Goal: Information Seeking & Learning: Compare options

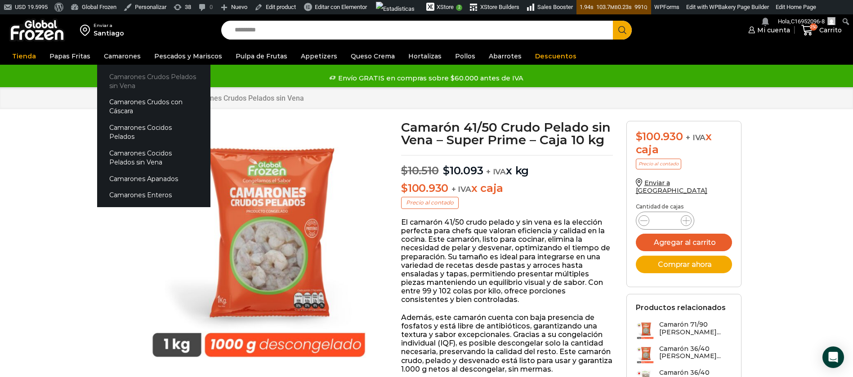
click at [126, 77] on link "Camarones Crudos Pelados sin Vena" at bounding box center [153, 81] width 113 height 26
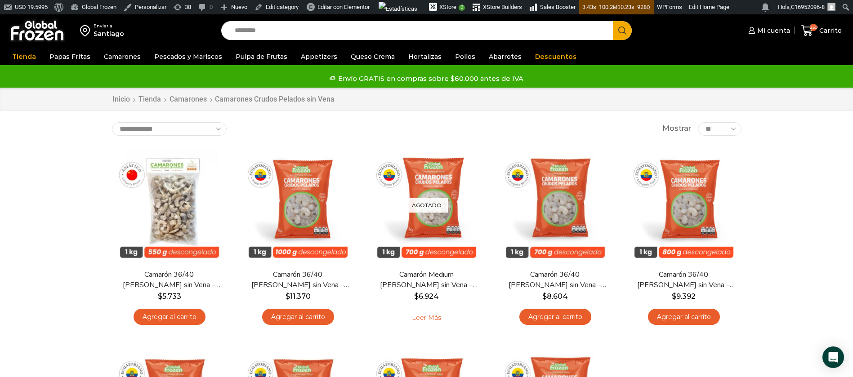
click at [29, 35] on img at bounding box center [37, 30] width 56 height 23
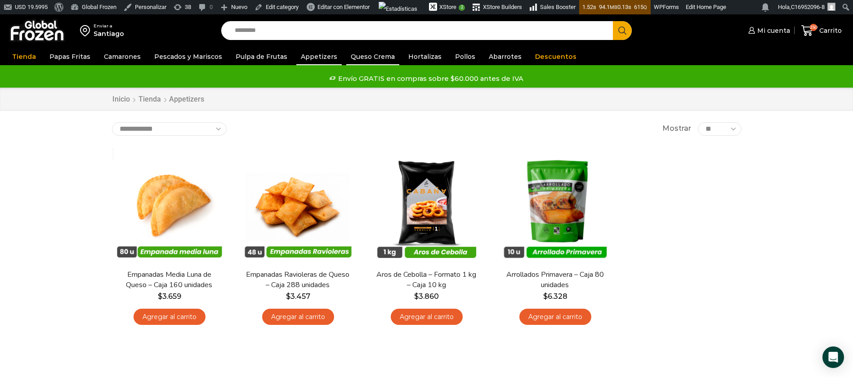
click at [367, 58] on link "Queso Crema" at bounding box center [372, 56] width 53 height 17
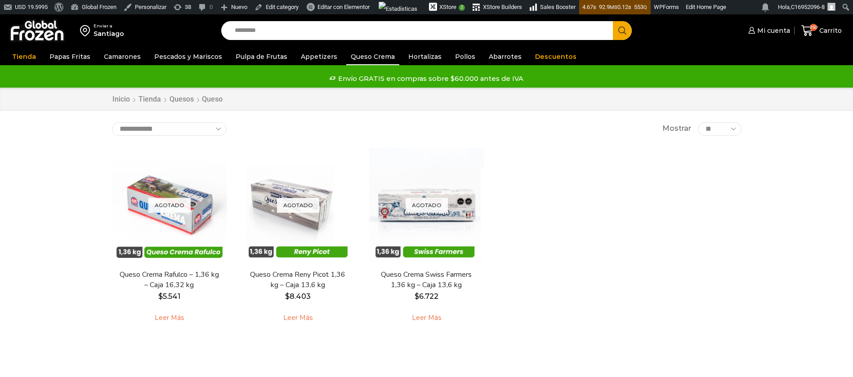
click at [408, 54] on link "Hortalizas" at bounding box center [425, 56] width 42 height 17
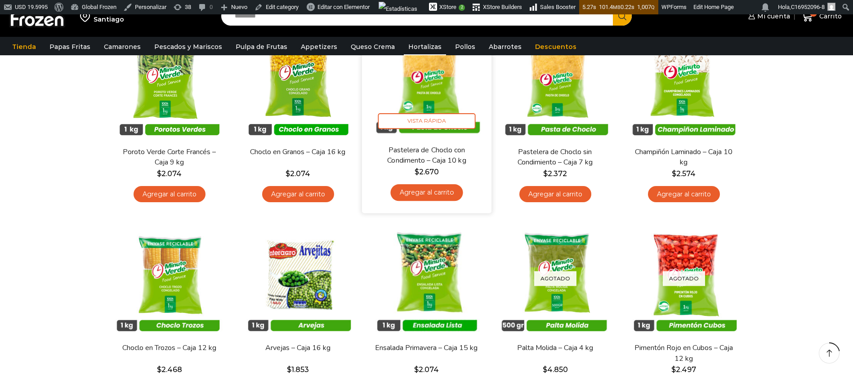
scroll to position [135, 0]
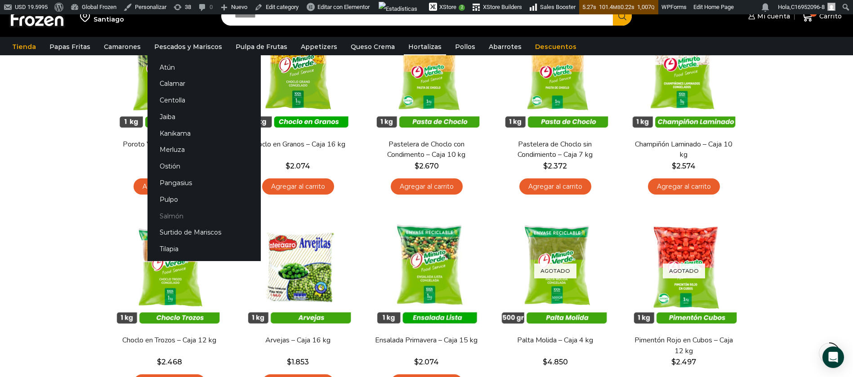
click at [171, 215] on link "Salmón" at bounding box center [204, 216] width 113 height 17
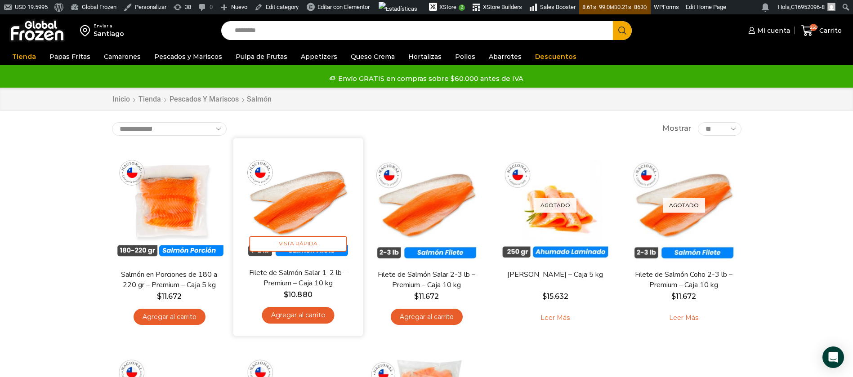
click at [304, 212] on img at bounding box center [298, 203] width 116 height 116
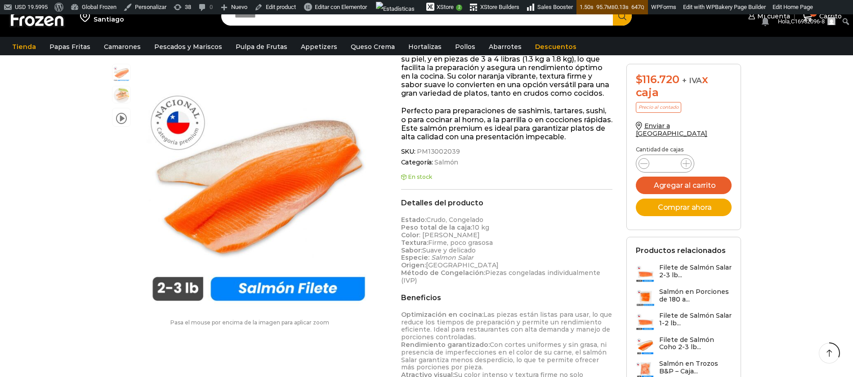
scroll to position [203, 0]
click at [429, 152] on span "PM13002039" at bounding box center [438, 152] width 45 height 8
copy div "PM13002039"
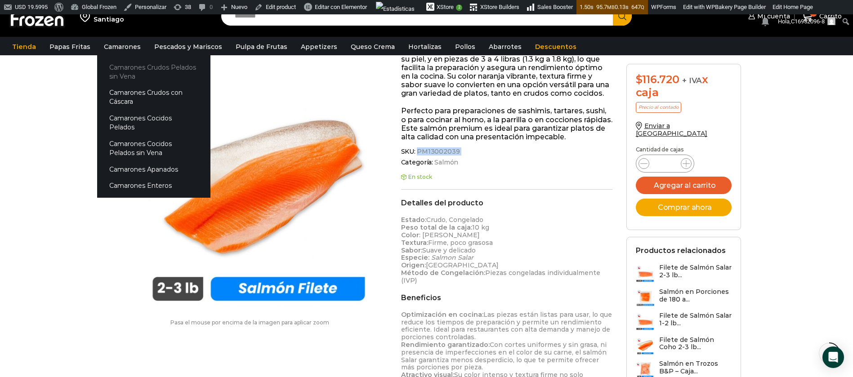
click at [124, 68] on link "Camarones Crudos Pelados sin Vena" at bounding box center [153, 72] width 113 height 26
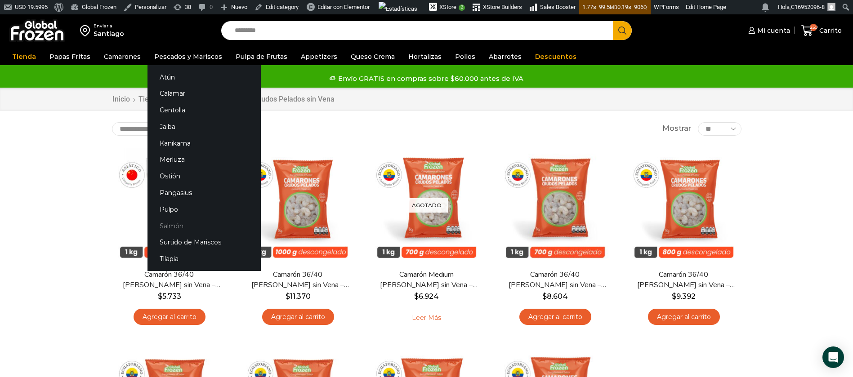
click at [172, 229] on link "Salmón" at bounding box center [204, 226] width 113 height 17
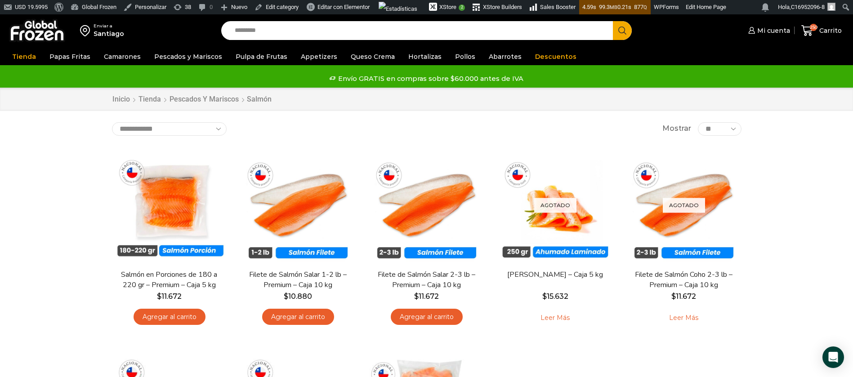
click at [241, 37] on input "Search input" at bounding box center [419, 30] width 379 height 19
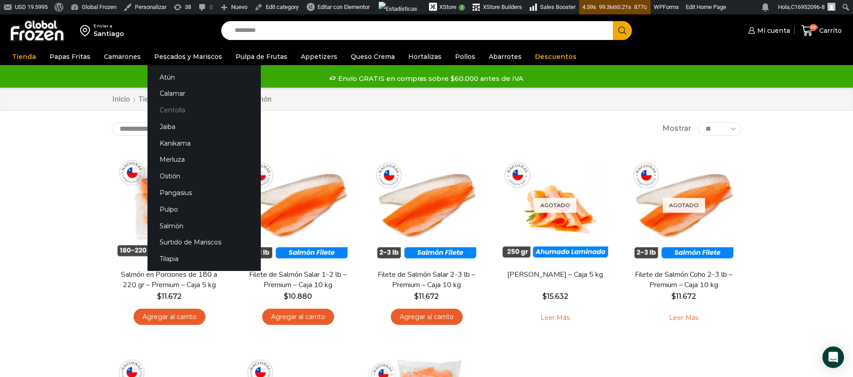
click at [166, 110] on link "Centolla" at bounding box center [204, 110] width 113 height 17
